Goal: Task Accomplishment & Management: Manage account settings

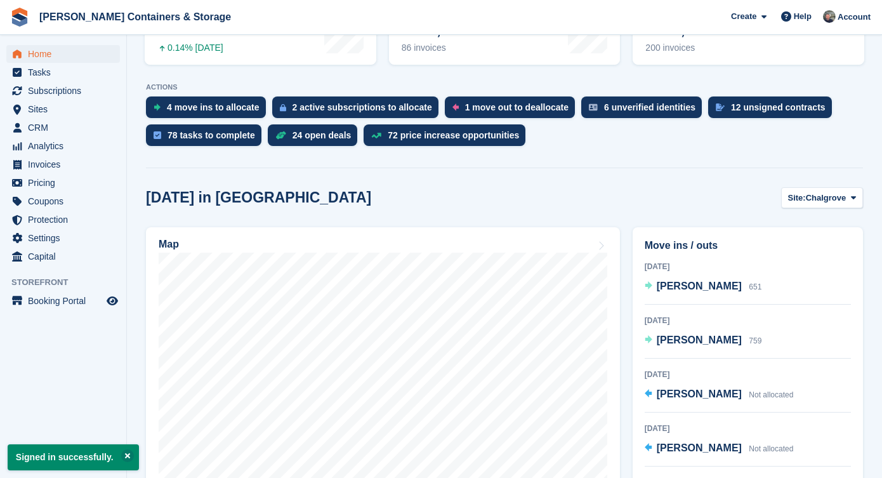
scroll to position [237, 0]
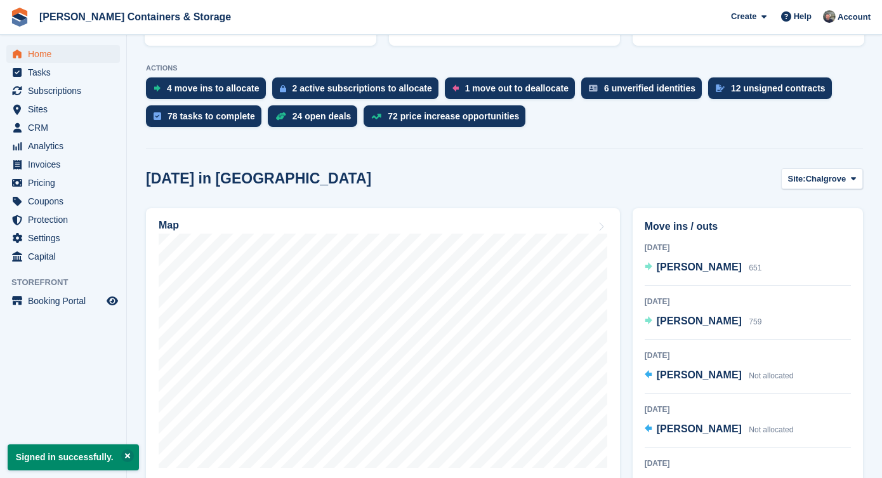
click at [696, 278] on div "Today Albert Njuguna 651" at bounding box center [747, 262] width 206 height 45
click at [695, 273] on div "Albert Njuguna 651" at bounding box center [708, 267] width 105 height 16
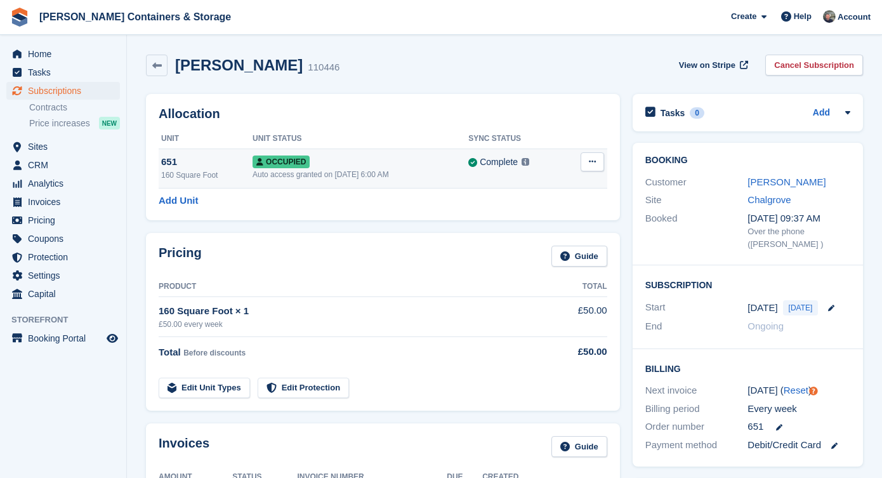
click at [440, 179] on div "Auto access granted on [DATE] 6:00 AM" at bounding box center [360, 174] width 216 height 11
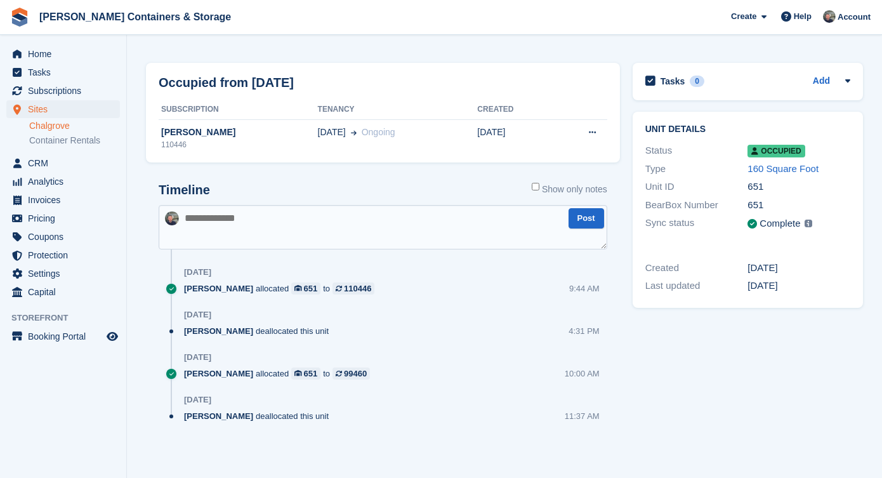
scroll to position [45, 0]
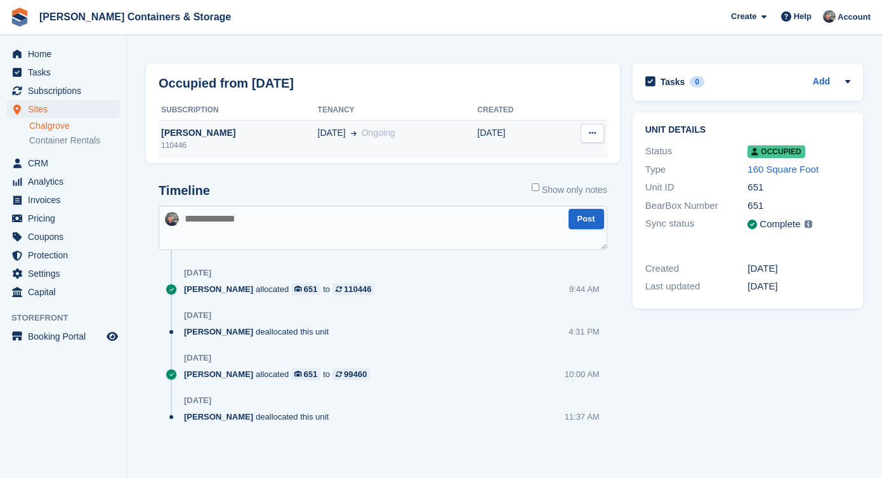
click at [385, 126] on div "02 Oct Ongoing" at bounding box center [398, 132] width 160 height 13
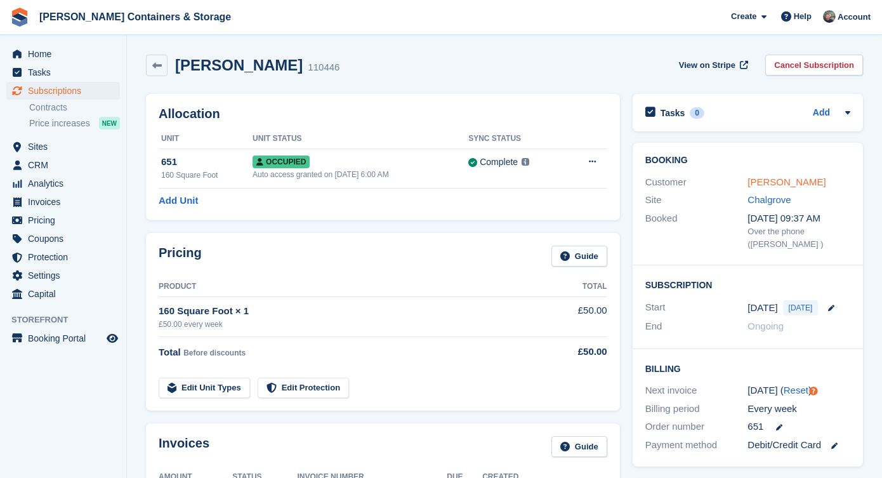
click at [770, 182] on link "Albert Njuguna" at bounding box center [786, 181] width 78 height 11
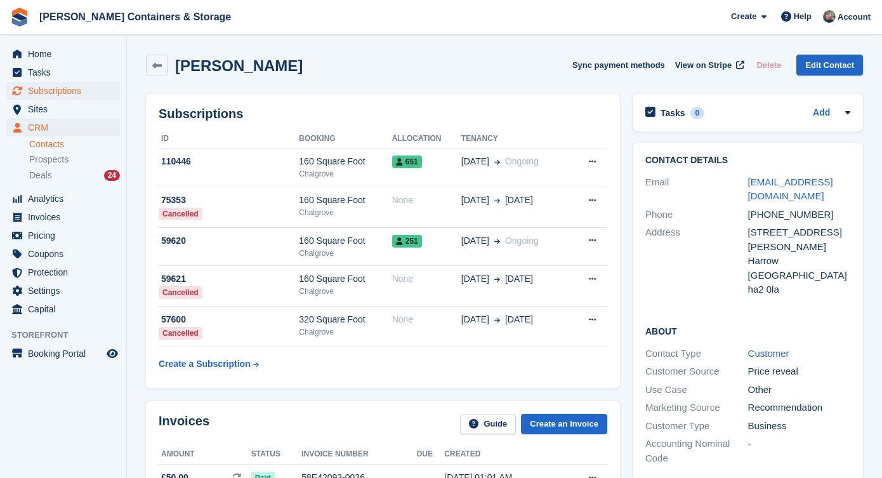
click at [70, 89] on span "Subscriptions" at bounding box center [66, 91] width 76 height 18
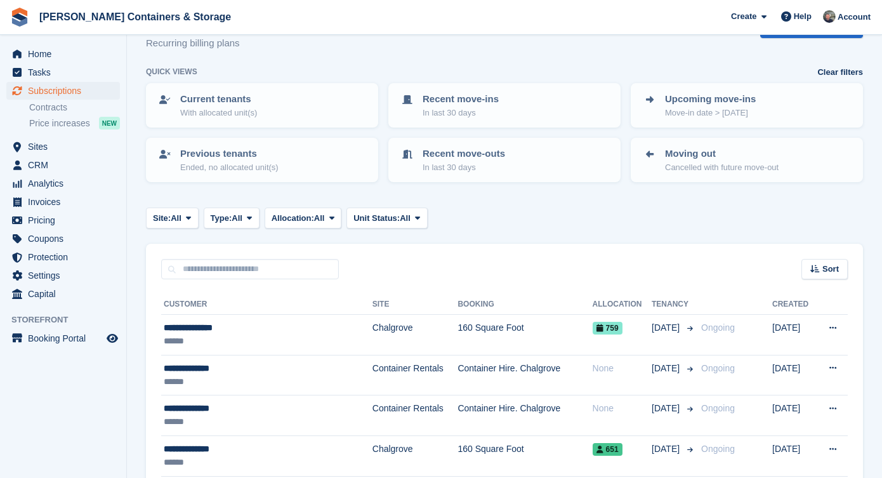
scroll to position [138, 0]
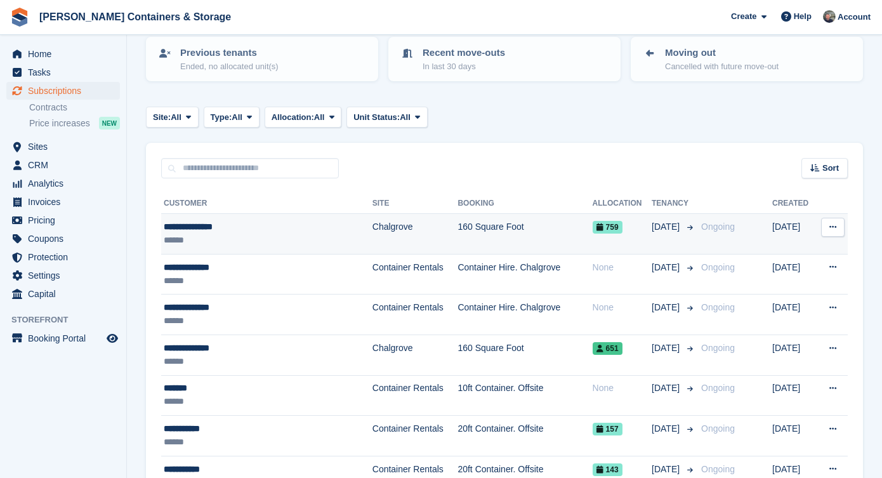
click at [251, 246] on td "**********" at bounding box center [266, 234] width 211 height 41
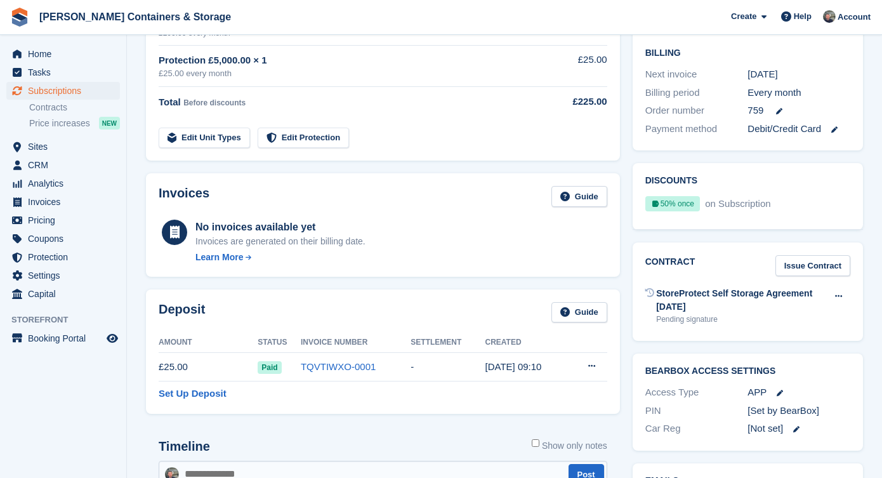
scroll to position [527, 0]
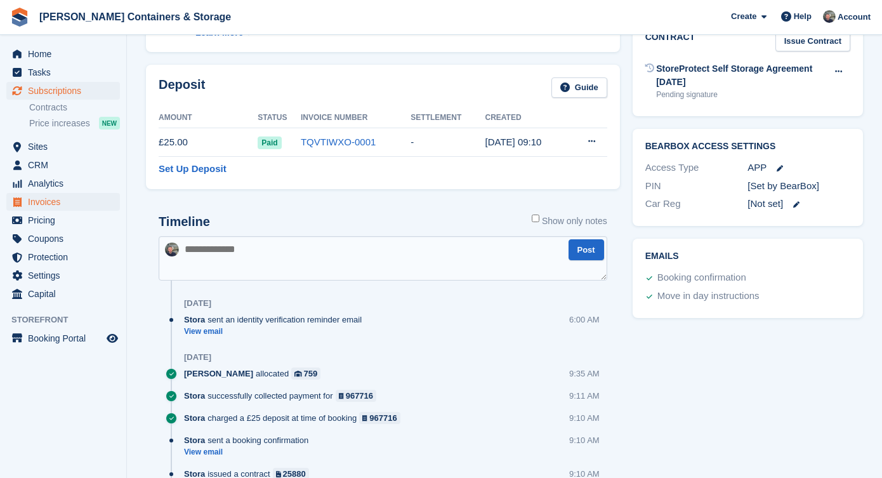
click at [65, 200] on span "Invoices" at bounding box center [66, 202] width 76 height 18
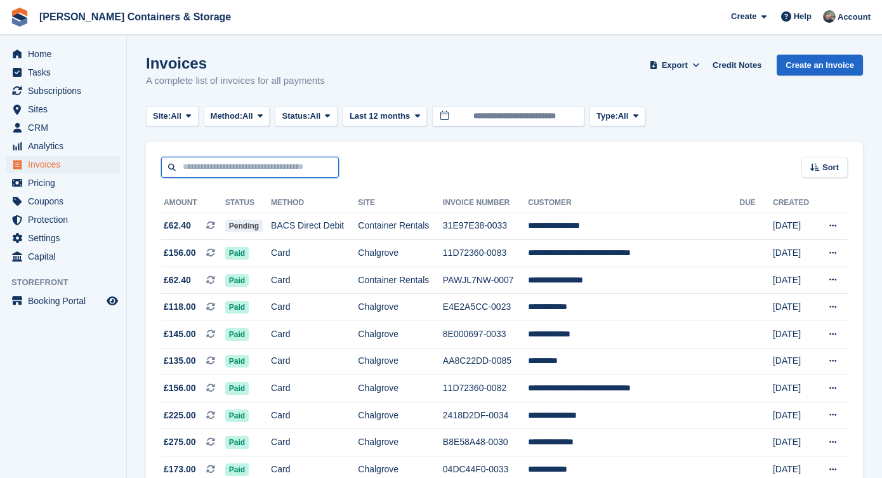
click at [322, 168] on input "text" at bounding box center [250, 167] width 178 height 21
type input "*"
type input "**"
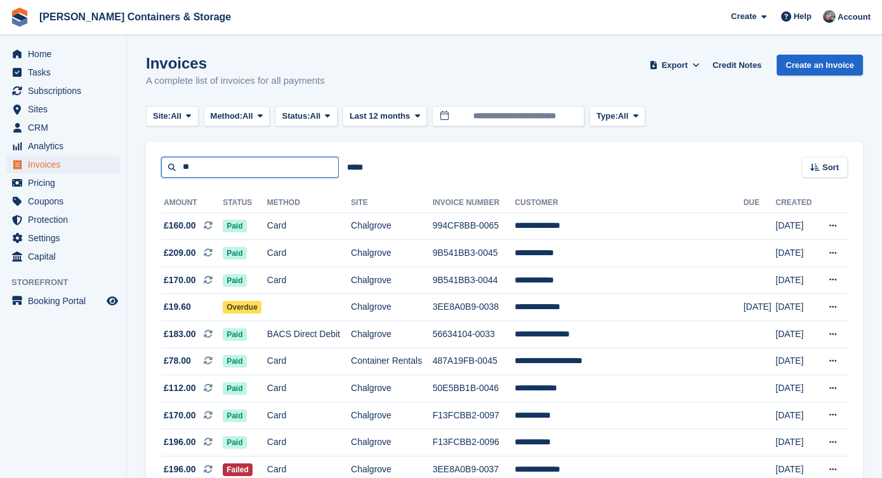
click at [253, 173] on input "**" at bounding box center [250, 167] width 178 height 21
click at [48, 150] on span "Analytics" at bounding box center [66, 146] width 76 height 18
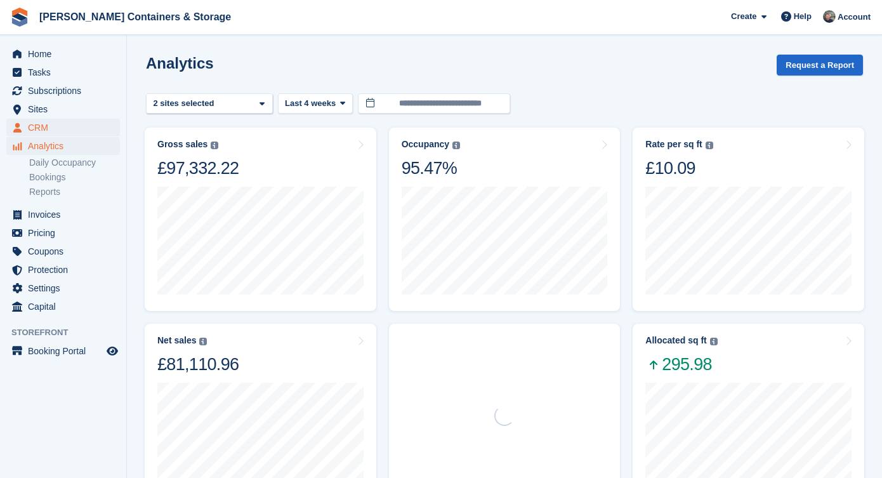
click at [63, 131] on span "CRM" at bounding box center [66, 128] width 76 height 18
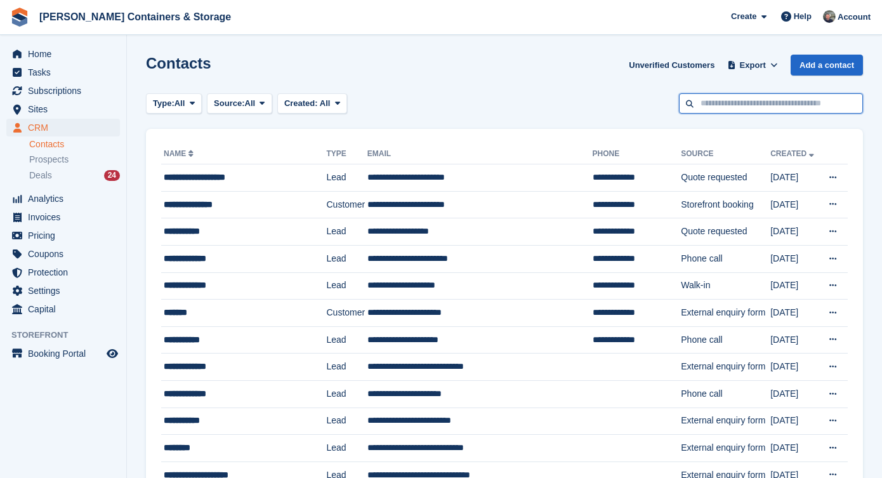
click at [710, 98] on input "text" at bounding box center [771, 103] width 184 height 21
click at [50, 175] on span "Deals" at bounding box center [40, 175] width 23 height 12
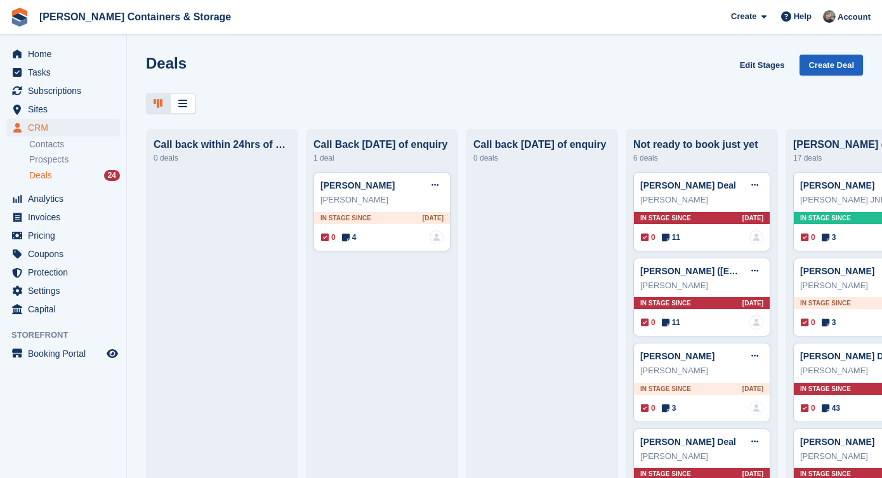
click at [833, 60] on link "Create Deal" at bounding box center [830, 65] width 63 height 21
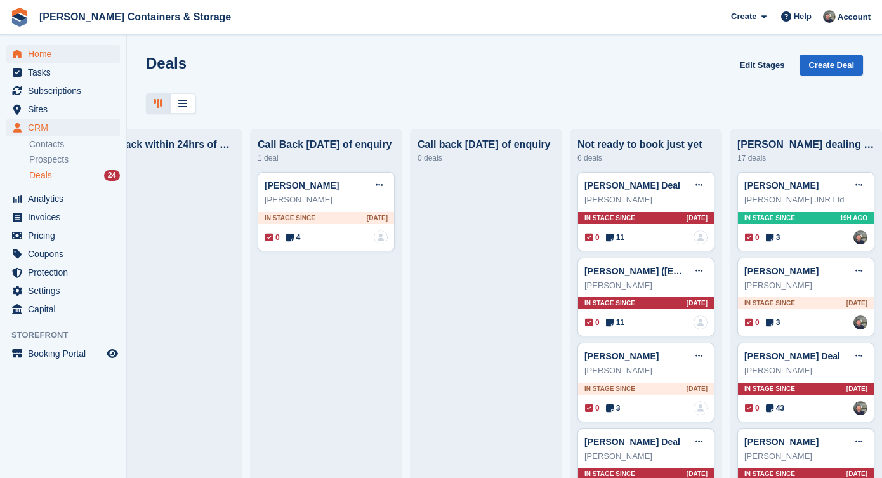
click at [28, 62] on span "Home" at bounding box center [66, 54] width 76 height 18
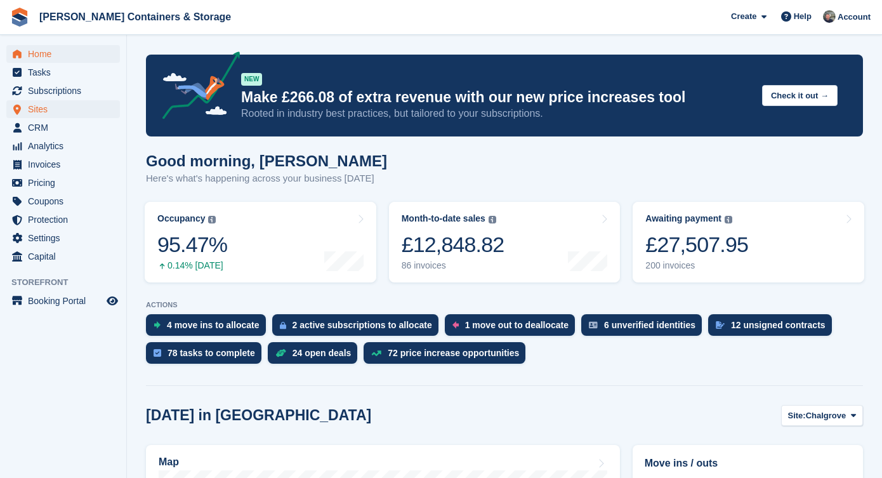
click at [67, 110] on span "Sites" at bounding box center [66, 109] width 76 height 18
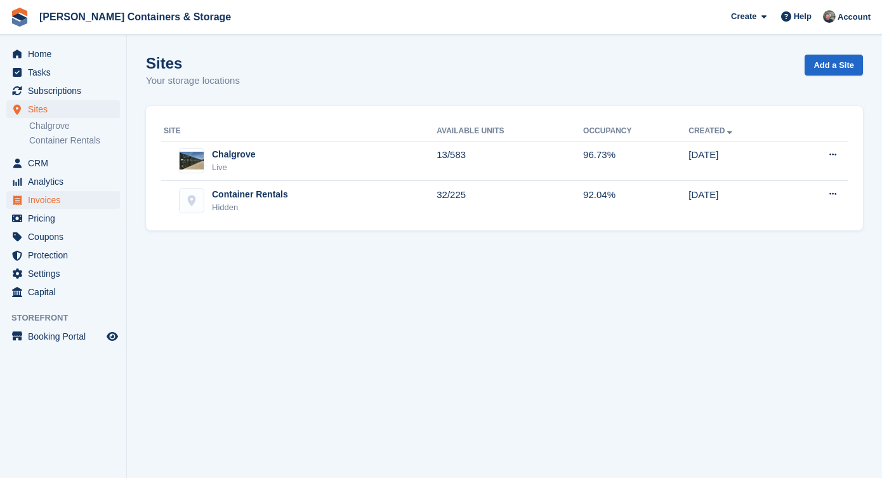
click at [51, 202] on span "Invoices" at bounding box center [66, 200] width 76 height 18
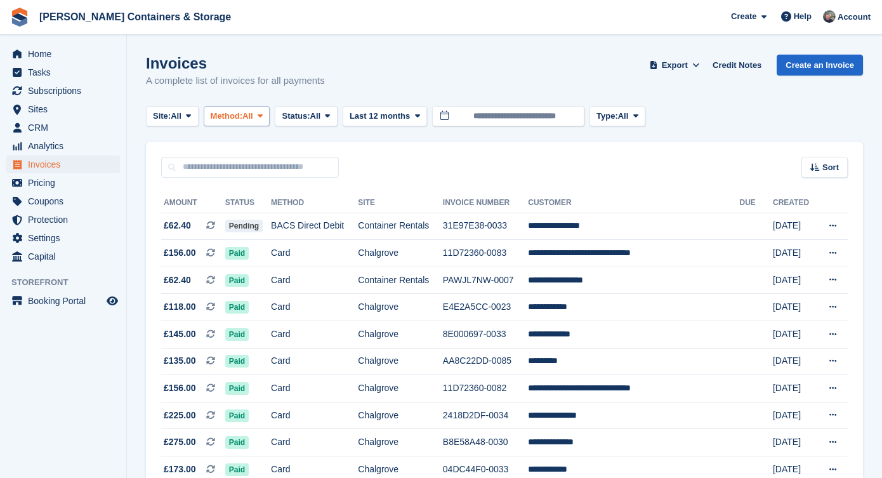
click at [236, 110] on span "Method:" at bounding box center [227, 116] width 32 height 13
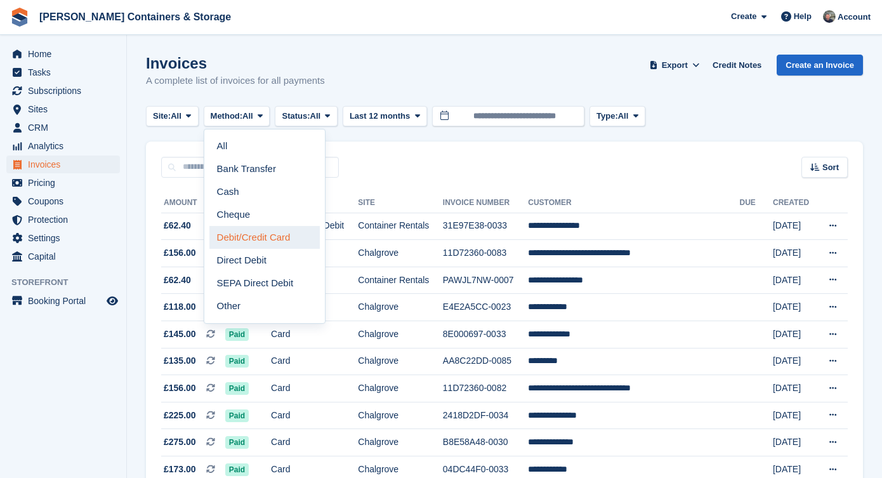
click at [276, 231] on link "Debit/Credit Card" at bounding box center [264, 237] width 110 height 23
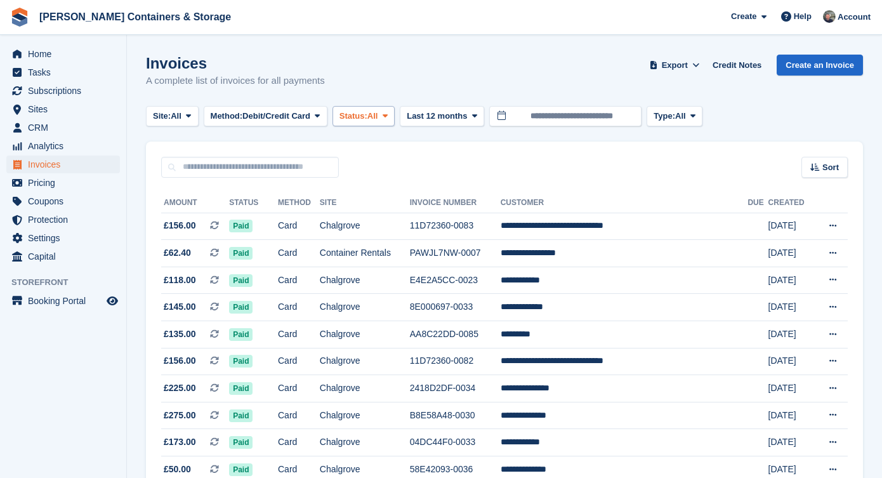
click at [367, 115] on span "Status:" at bounding box center [353, 116] width 28 height 13
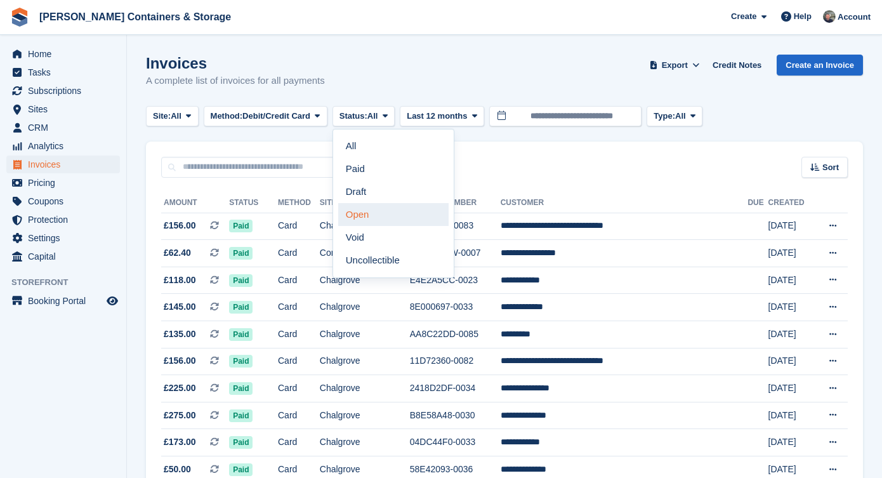
click at [397, 217] on link "Open" at bounding box center [393, 214] width 110 height 23
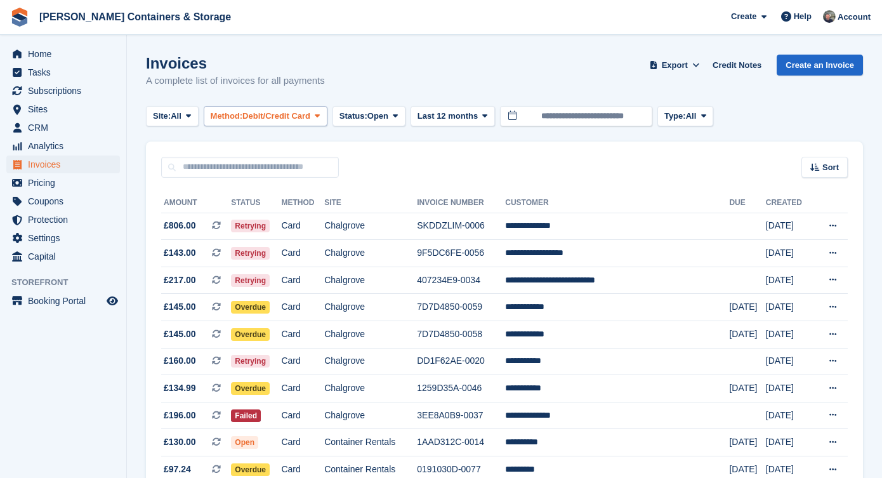
click at [243, 113] on span "Method:" at bounding box center [227, 116] width 32 height 13
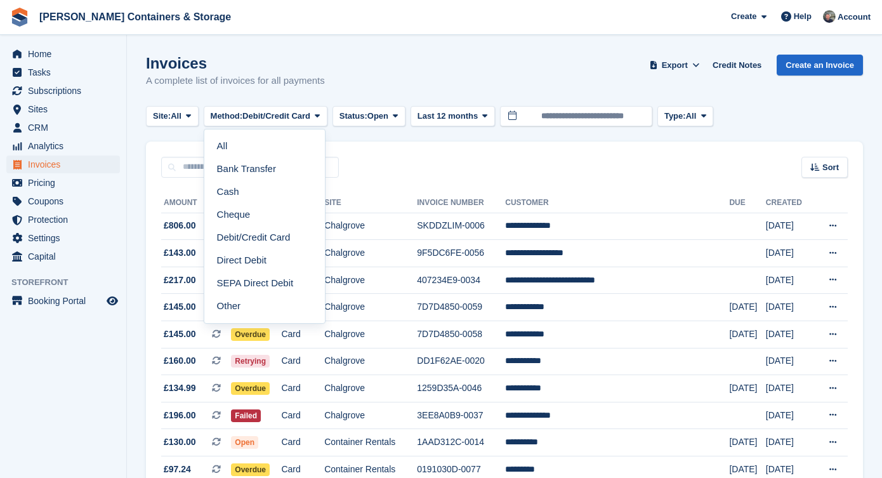
click at [363, 83] on div "Invoices A complete list of invoices for all payments Export Export Invoices Ex…" at bounding box center [504, 79] width 717 height 49
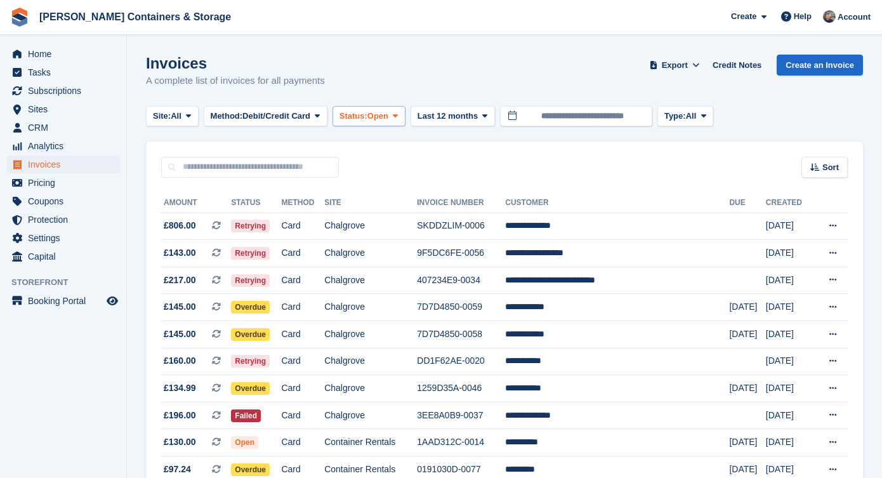
click at [367, 110] on span "Status:" at bounding box center [353, 116] width 28 height 13
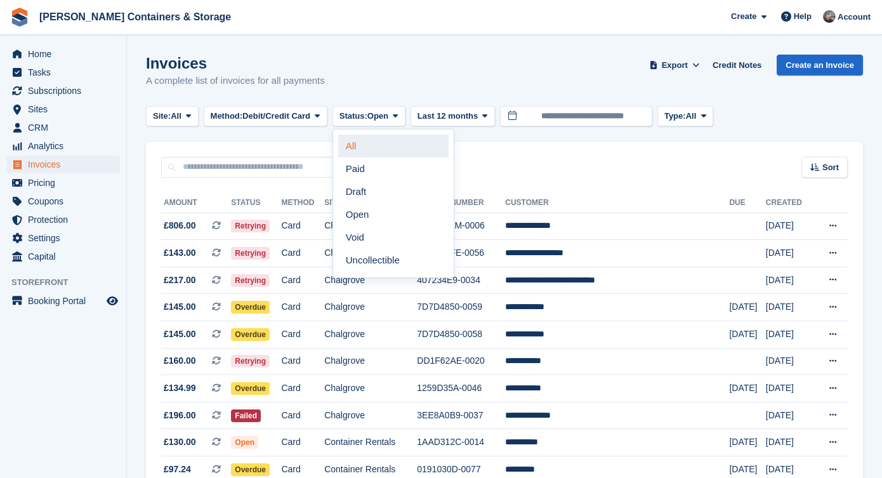
click at [376, 151] on link "All" at bounding box center [393, 145] width 110 height 23
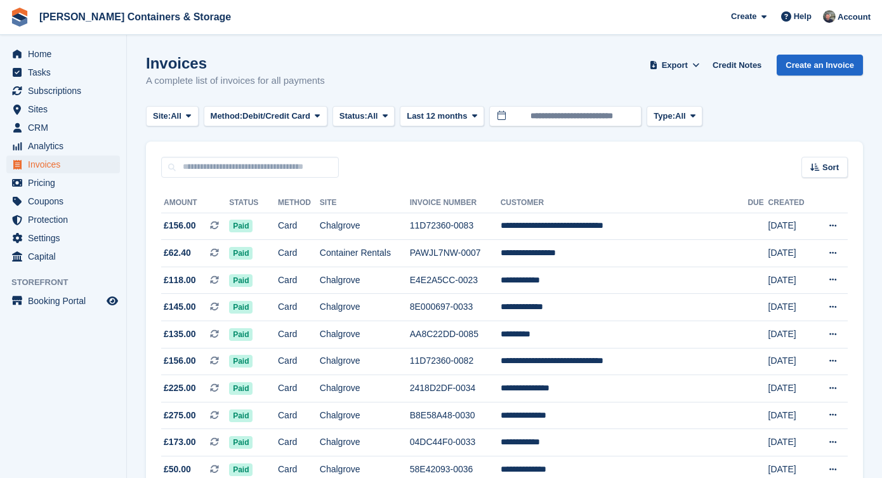
click at [466, 118] on span "Last 12 months" at bounding box center [437, 116] width 60 height 13
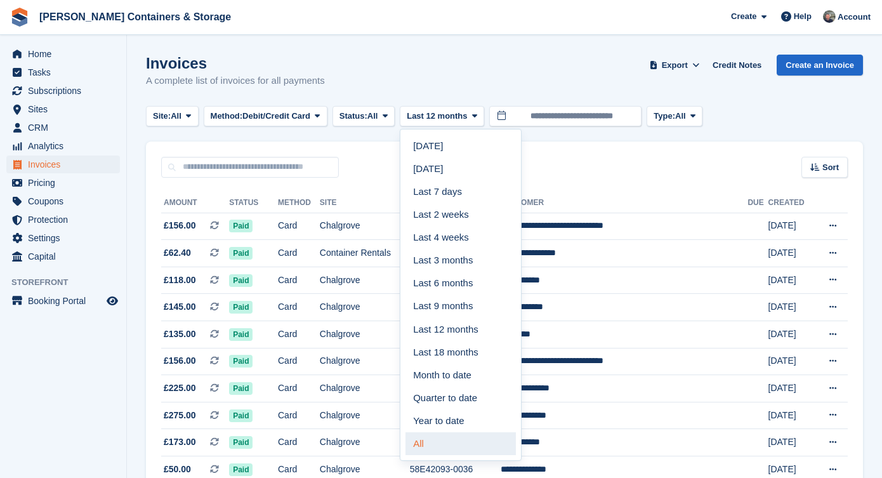
click at [476, 441] on link "All" at bounding box center [460, 443] width 110 height 23
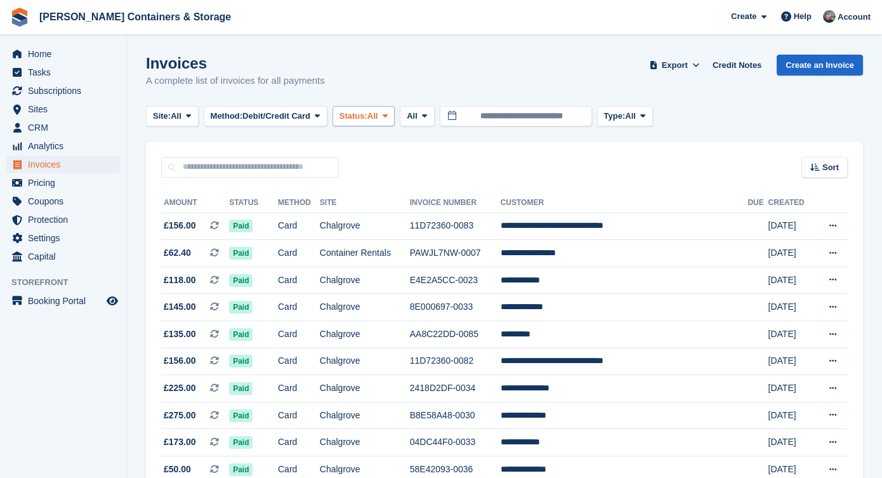
click at [367, 112] on span "Status:" at bounding box center [353, 116] width 28 height 13
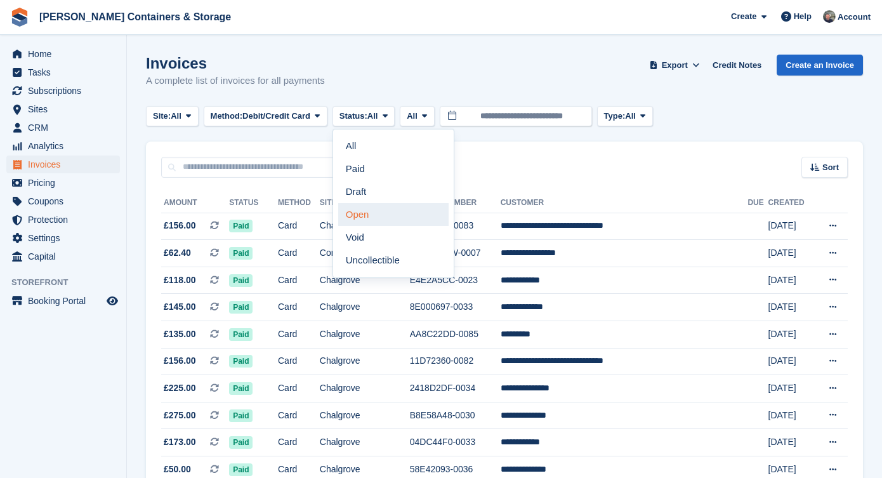
click at [395, 223] on link "Open" at bounding box center [393, 214] width 110 height 23
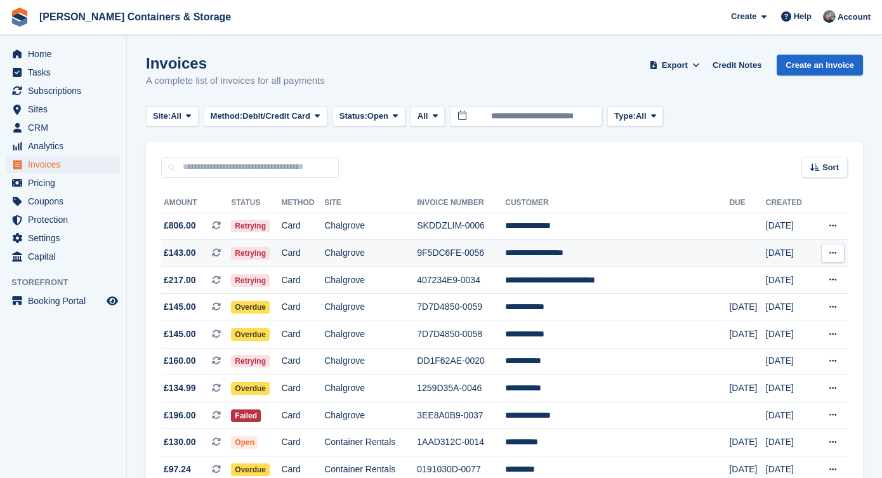
click at [417, 247] on td "Chalgrove" at bounding box center [370, 253] width 93 height 27
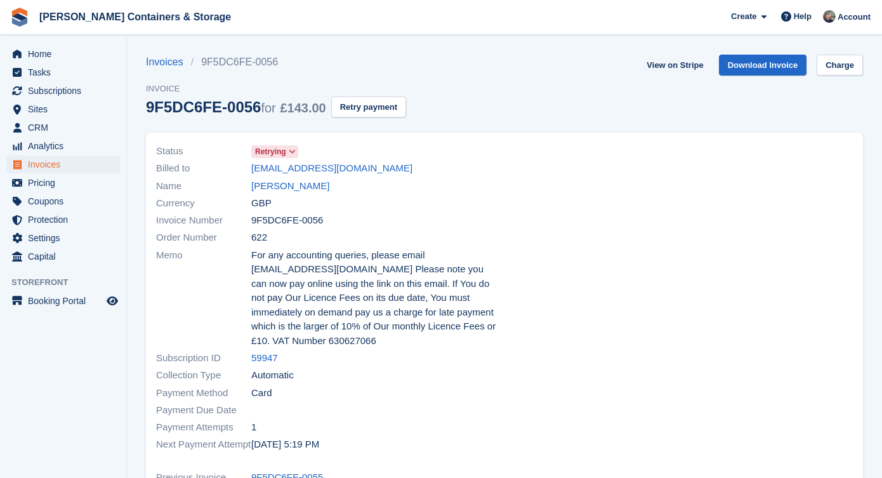
click at [865, 67] on section "Invoices 9F5DC6FE-0056 Invoice 9F5DC6FE-0056 for £143.00 Retry payment View on …" at bounding box center [504, 442] width 755 height 884
click at [846, 67] on link "Charge" at bounding box center [839, 65] width 46 height 21
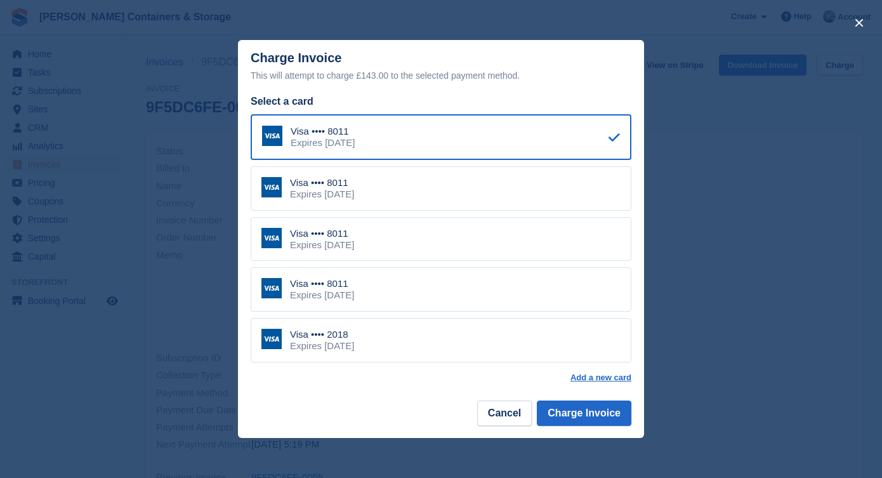
click at [450, 350] on div "Visa •••• 2018 Expires [DATE]" at bounding box center [441, 340] width 381 height 44
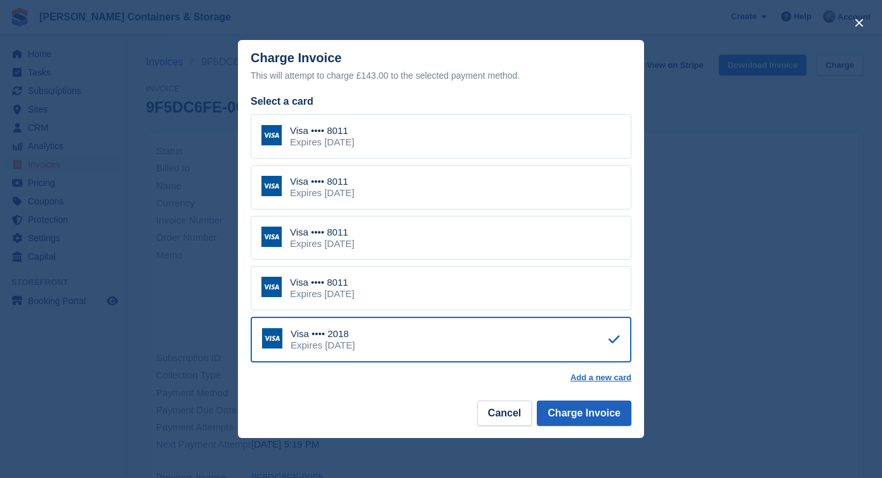
click at [603, 415] on button "Charge Invoice" at bounding box center [584, 412] width 95 height 25
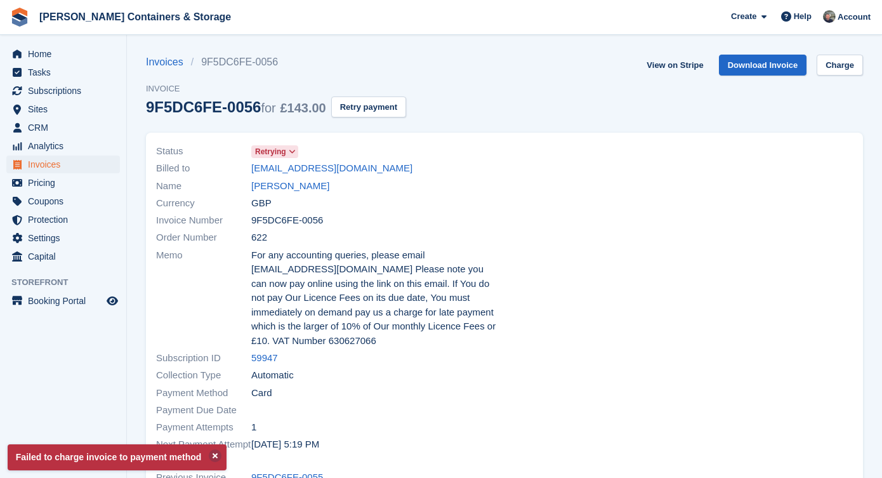
click at [837, 79] on div "View on Stripe Download Invoice Charge" at bounding box center [751, 68] width 221 height 26
click at [837, 65] on link "Charge" at bounding box center [839, 65] width 46 height 21
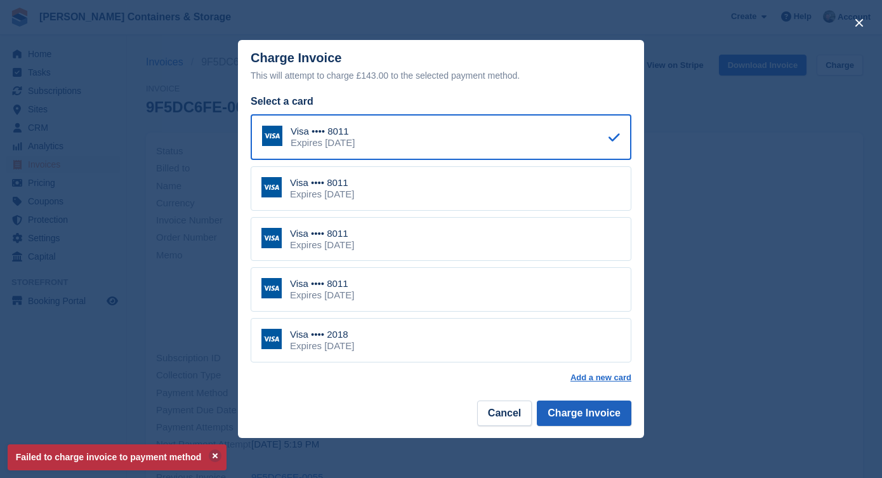
click at [558, 407] on button "Charge Invoice" at bounding box center [584, 412] width 95 height 25
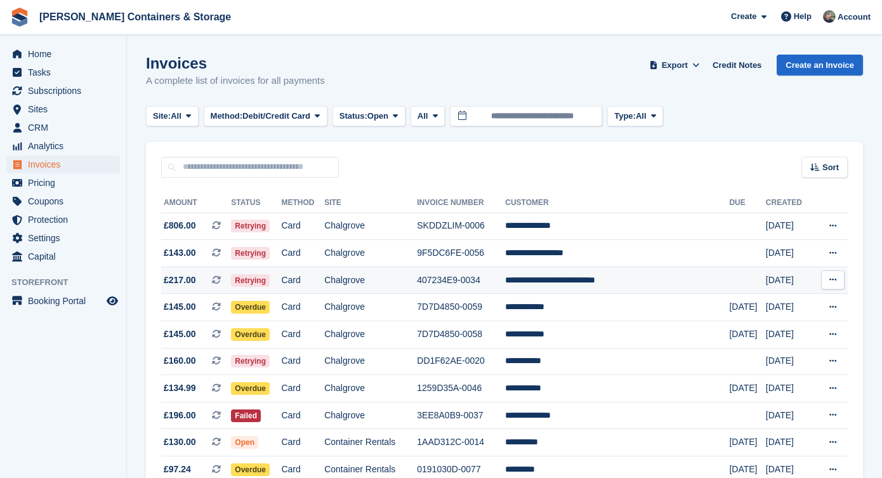
click at [403, 284] on td "Chalgrove" at bounding box center [370, 279] width 93 height 27
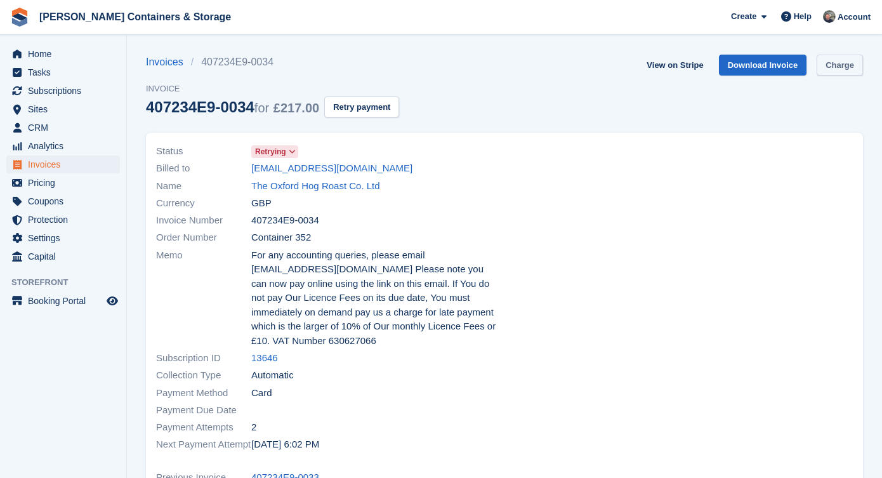
click at [829, 66] on link "Charge" at bounding box center [839, 65] width 46 height 21
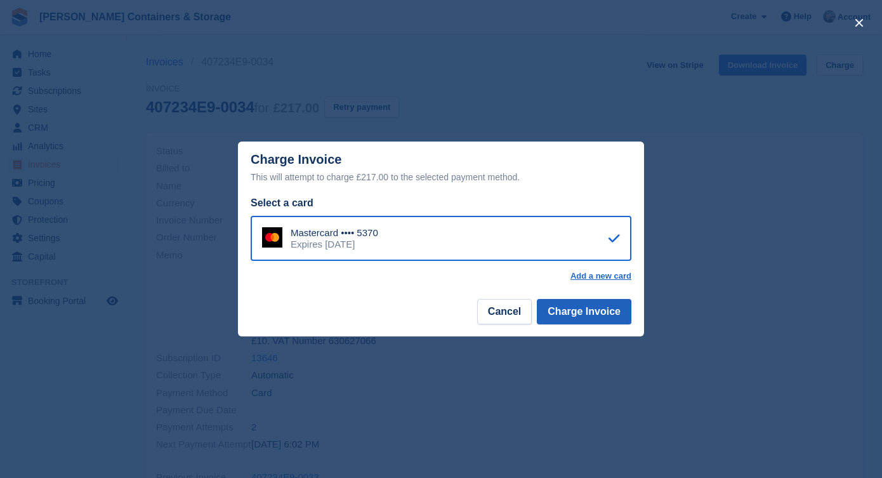
click at [577, 306] on button "Charge Invoice" at bounding box center [584, 311] width 95 height 25
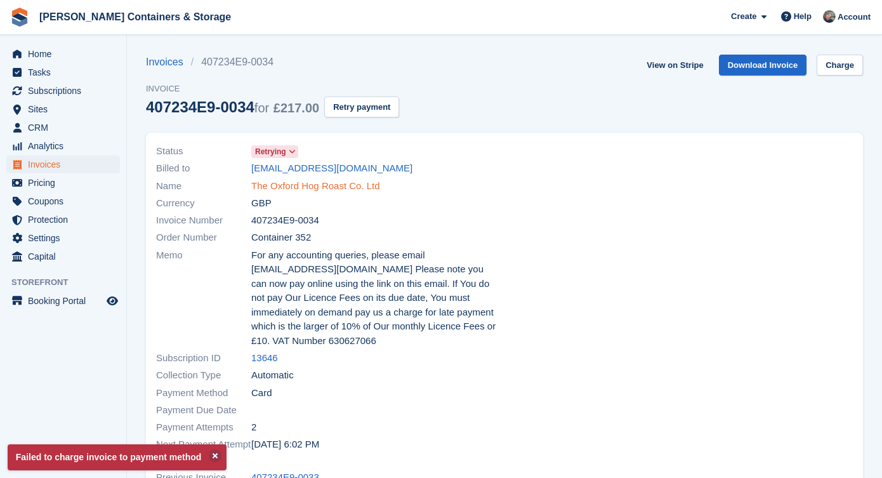
click at [298, 185] on link "The Oxford Hog Roast Co. Ltd" at bounding box center [315, 186] width 129 height 15
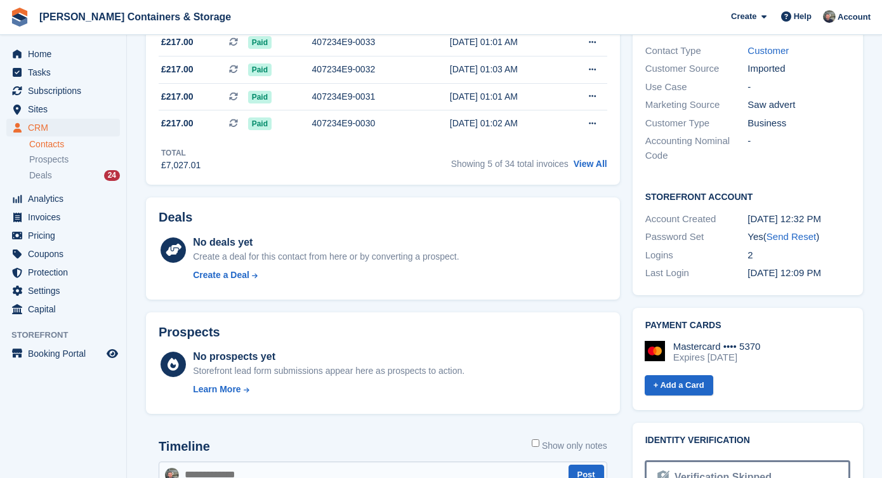
scroll to position [301, 0]
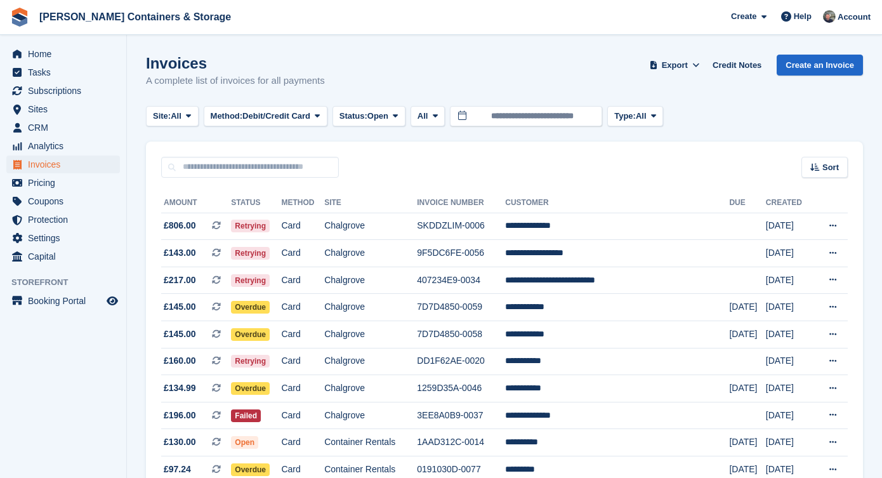
click at [79, 161] on span "Invoices" at bounding box center [66, 164] width 76 height 18
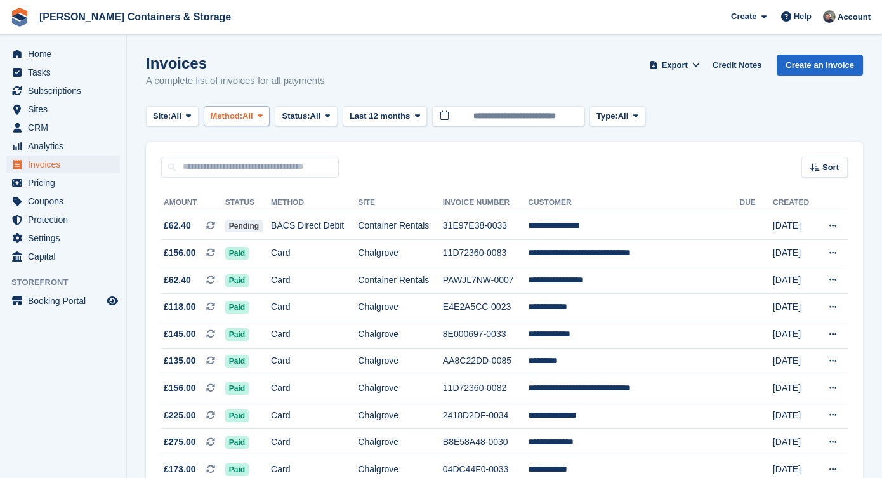
click at [253, 120] on span "All" at bounding box center [247, 116] width 11 height 13
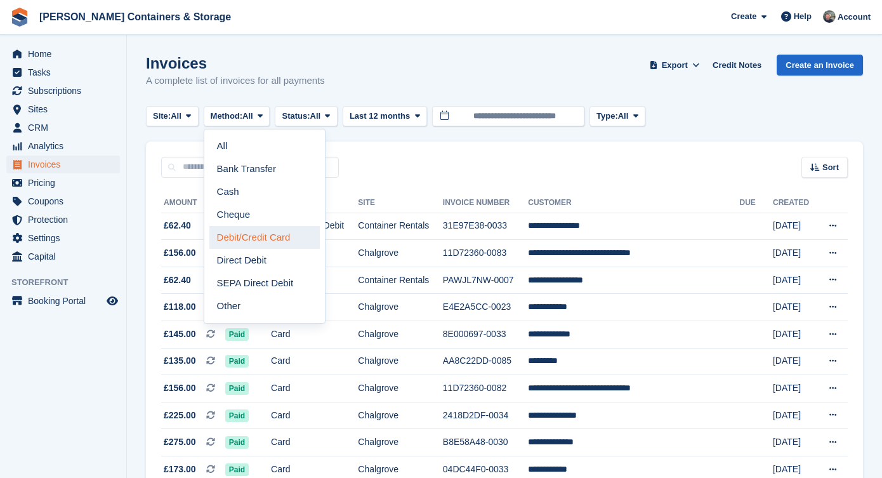
click at [286, 239] on link "Debit/Credit Card" at bounding box center [264, 237] width 110 height 23
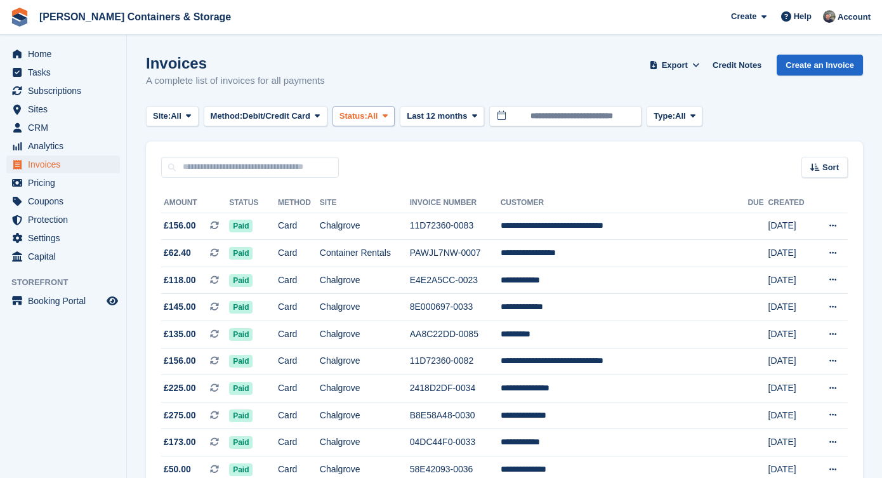
click at [390, 114] on span at bounding box center [385, 116] width 10 height 10
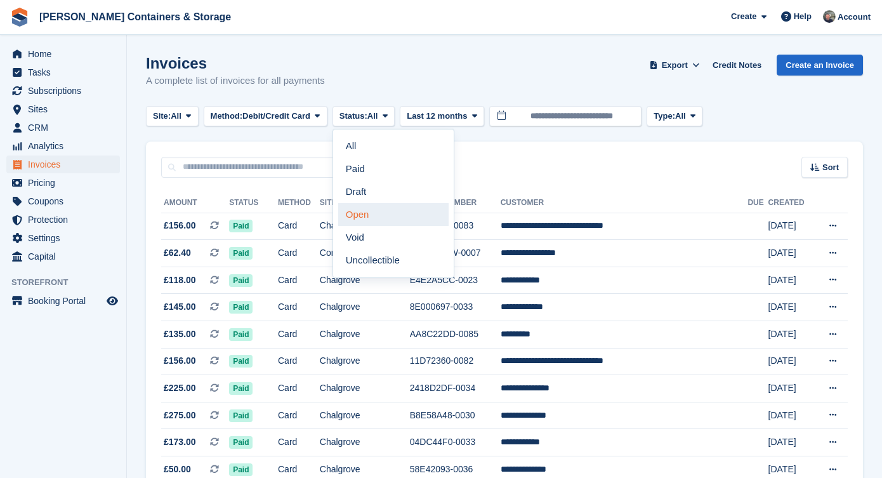
click at [410, 207] on link "Open" at bounding box center [393, 214] width 110 height 23
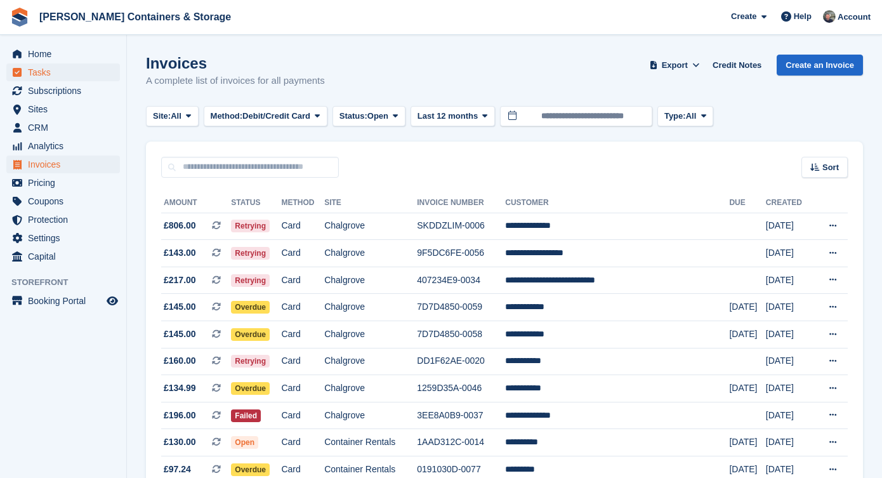
click at [86, 65] on span "Tasks" at bounding box center [66, 72] width 76 height 18
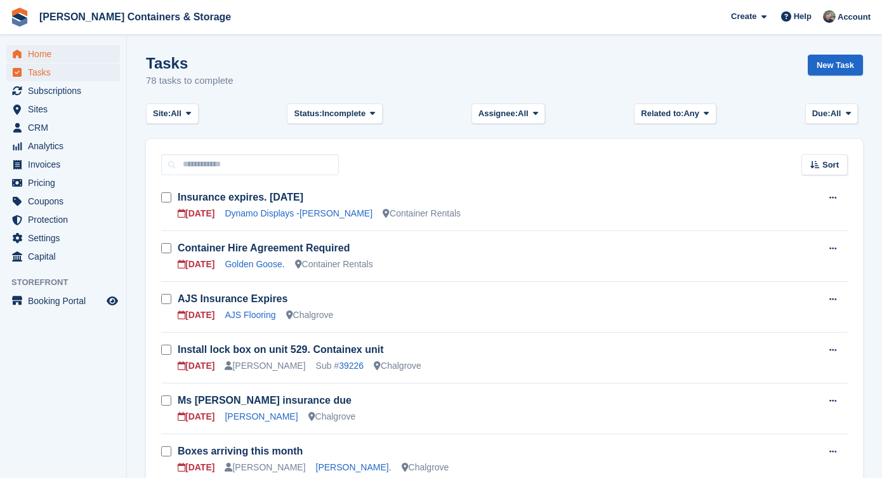
click at [74, 51] on span "Home" at bounding box center [66, 54] width 76 height 18
